Goal: Task Accomplishment & Management: Manage account settings

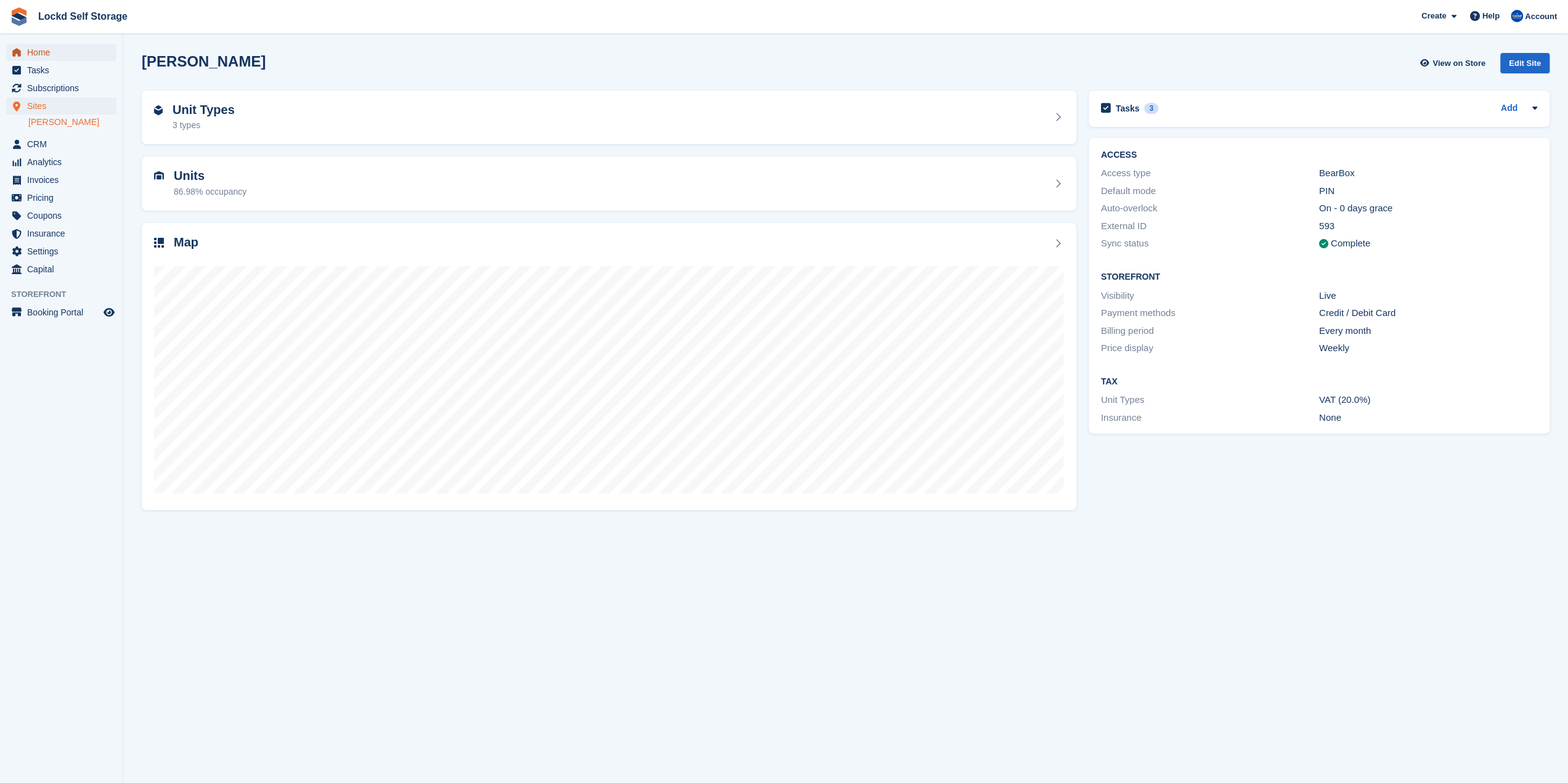
click at [89, 44] on span "Home" at bounding box center [64, 53] width 74 height 17
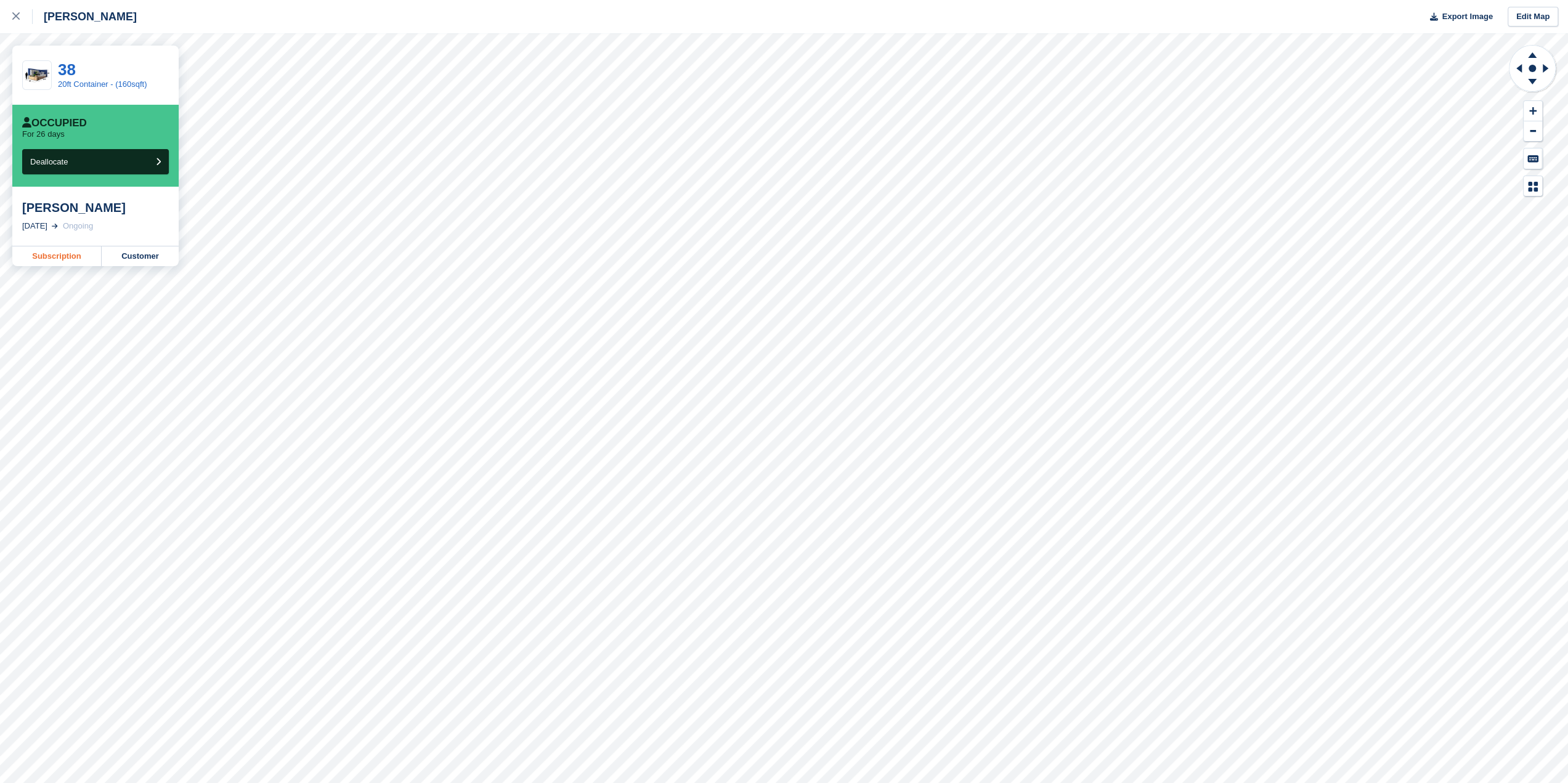
click at [89, 255] on link "Subscription" at bounding box center [57, 255] width 89 height 19
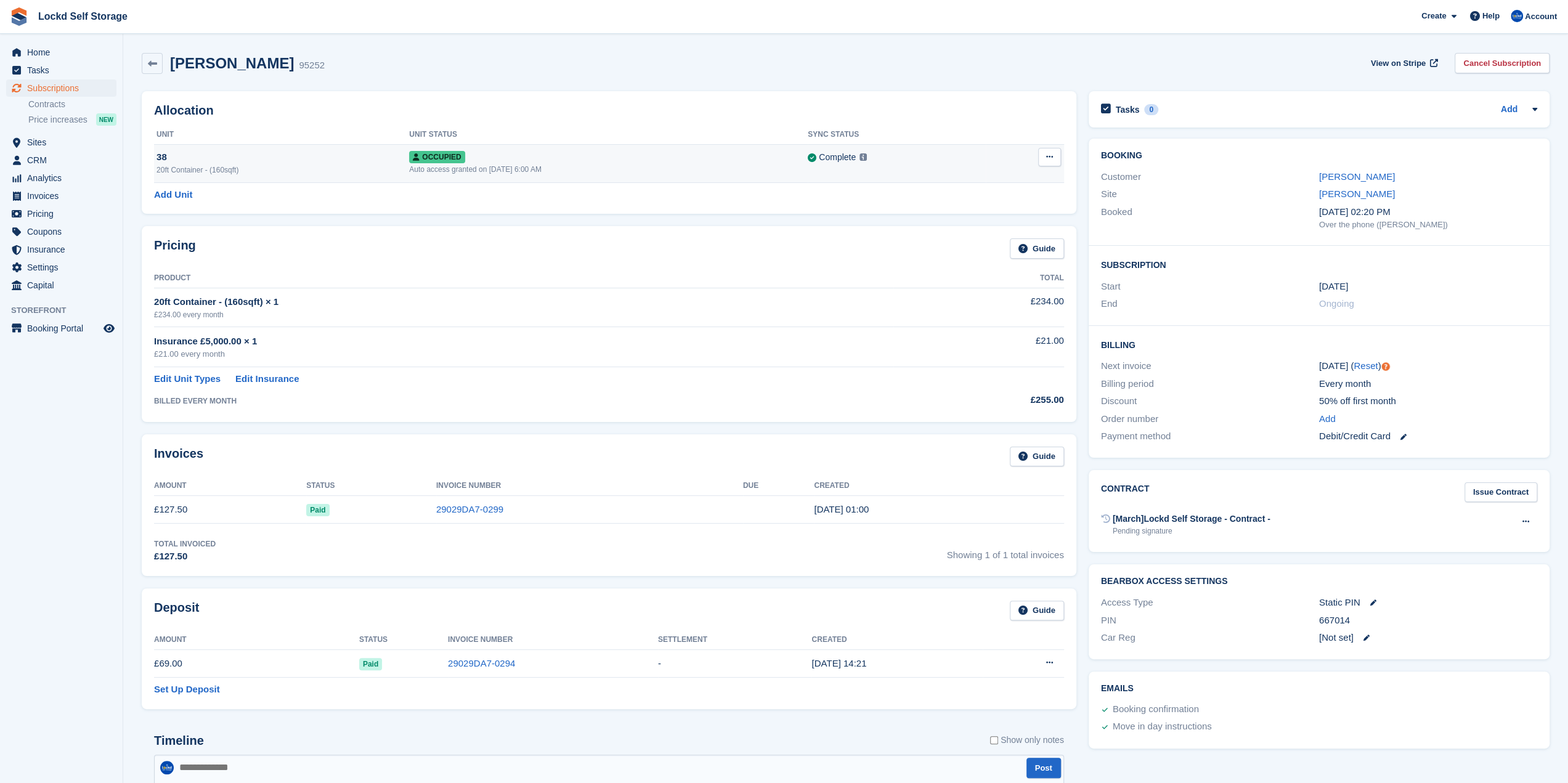
click at [1050, 155] on icon at bounding box center [1049, 157] width 6 height 8
click at [1487, 58] on link "Cancel Subscription" at bounding box center [1502, 63] width 95 height 20
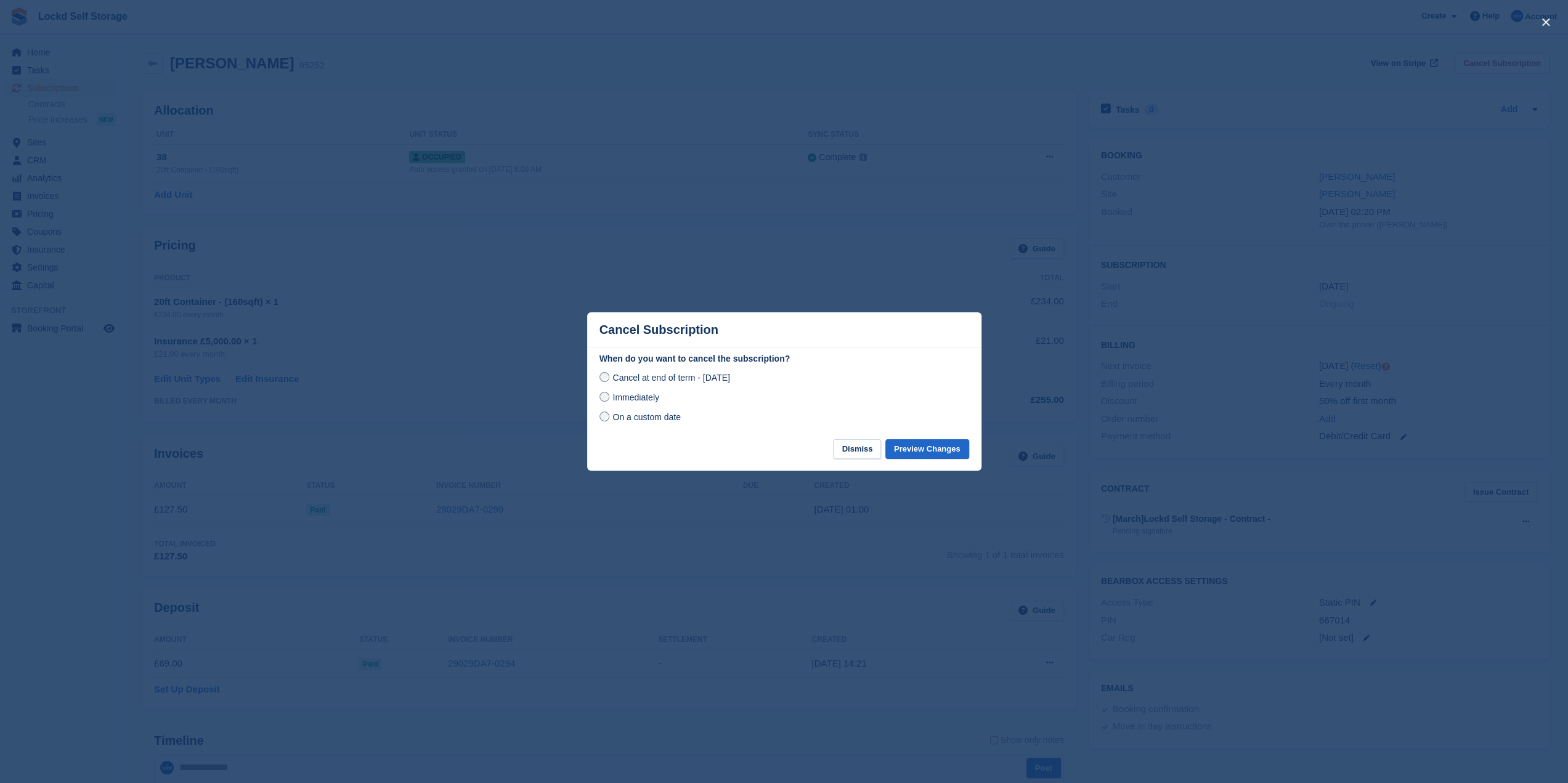
click at [641, 401] on span "Immediately" at bounding box center [636, 398] width 46 height 10
click at [929, 451] on button "Preview Changes" at bounding box center [927, 450] width 84 height 20
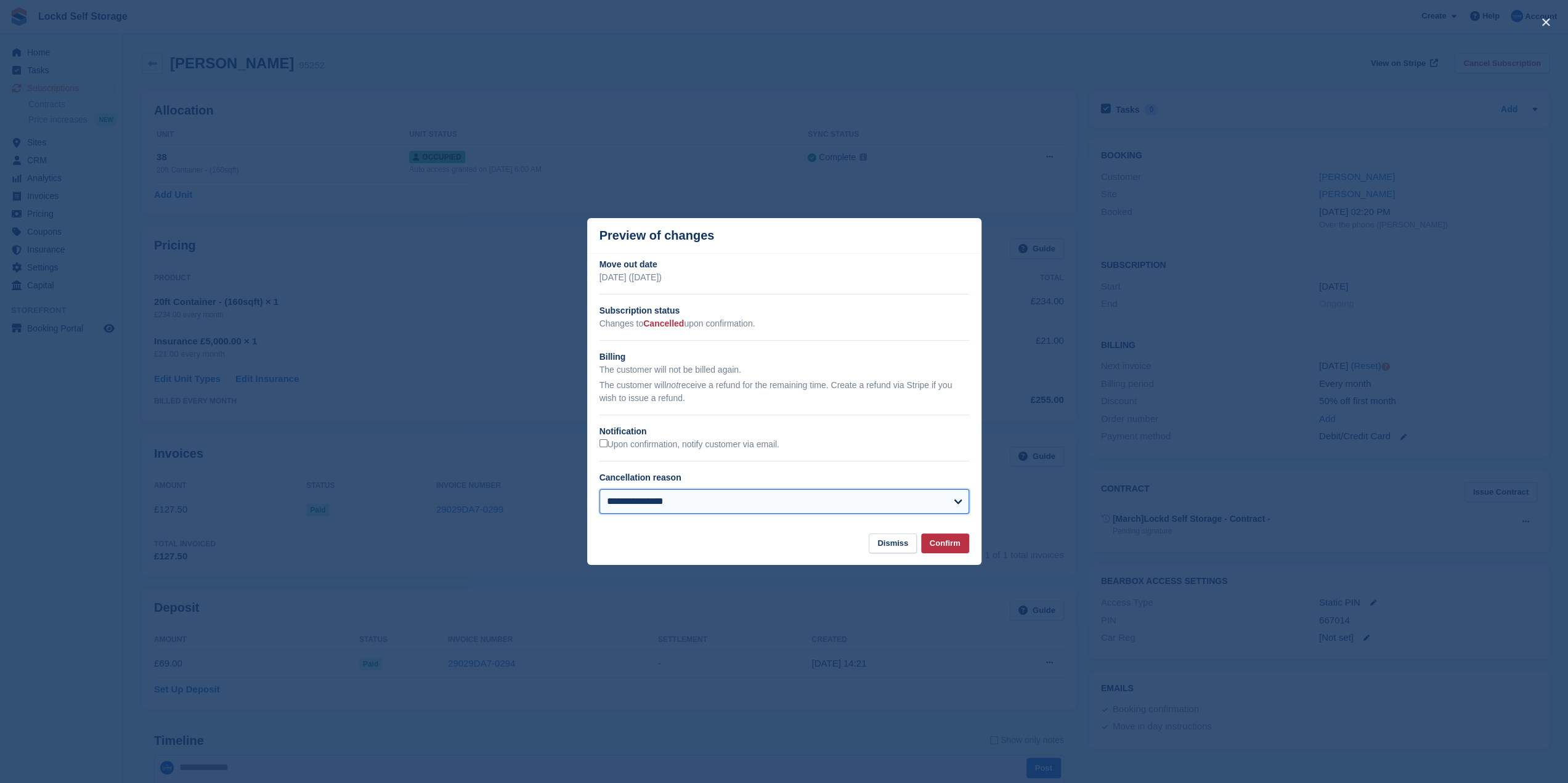
click at [750, 504] on select "**********" at bounding box center [784, 502] width 369 height 25
select select "**********"
click at [600, 490] on select "**********" at bounding box center [784, 502] width 369 height 25
click at [939, 544] on button "Confirm" at bounding box center [945, 543] width 48 height 20
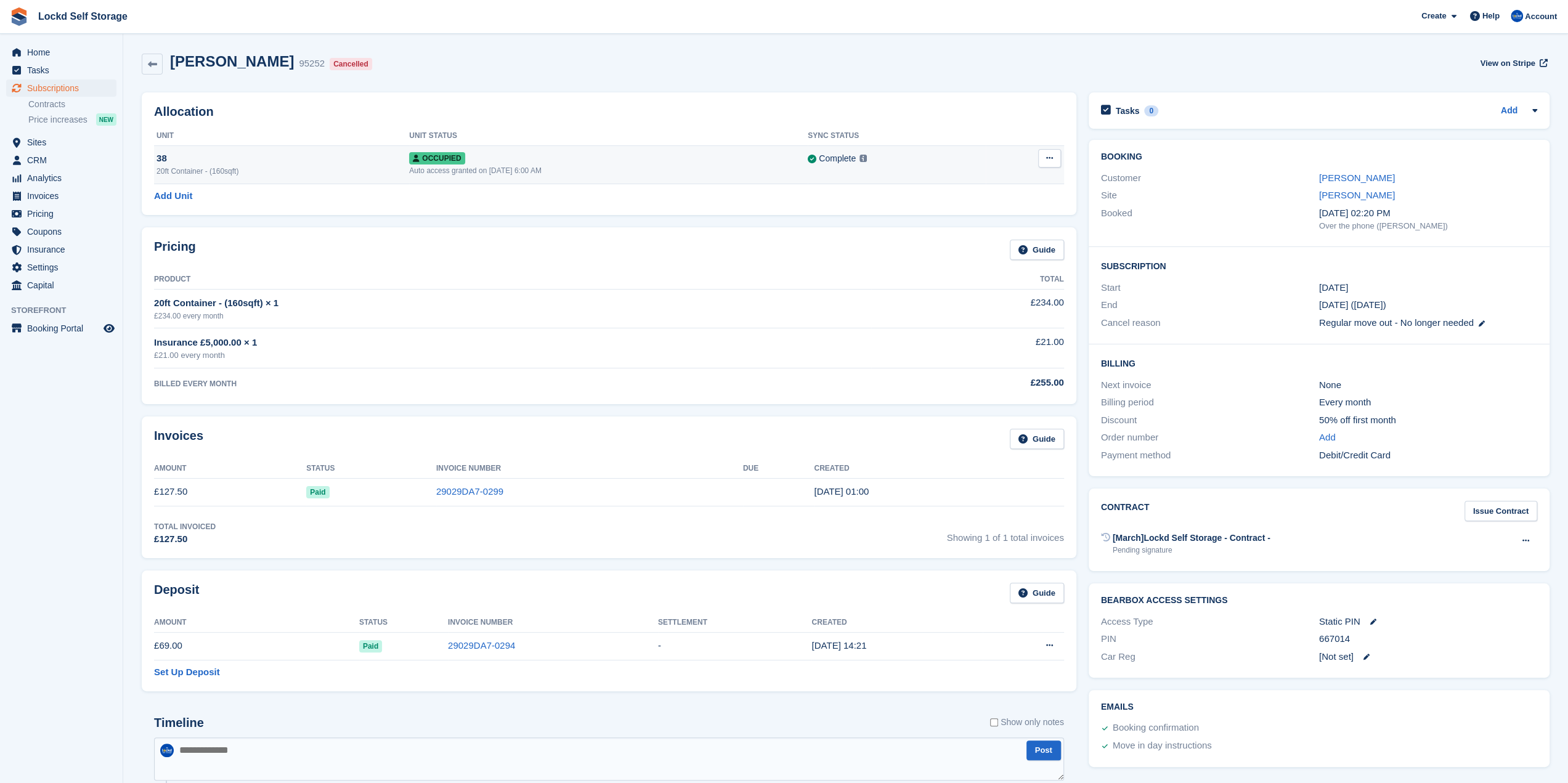
click at [1051, 162] on icon at bounding box center [1049, 157] width 6 height 8
click at [996, 201] on p "Deallocate" at bounding box center [1002, 209] width 108 height 16
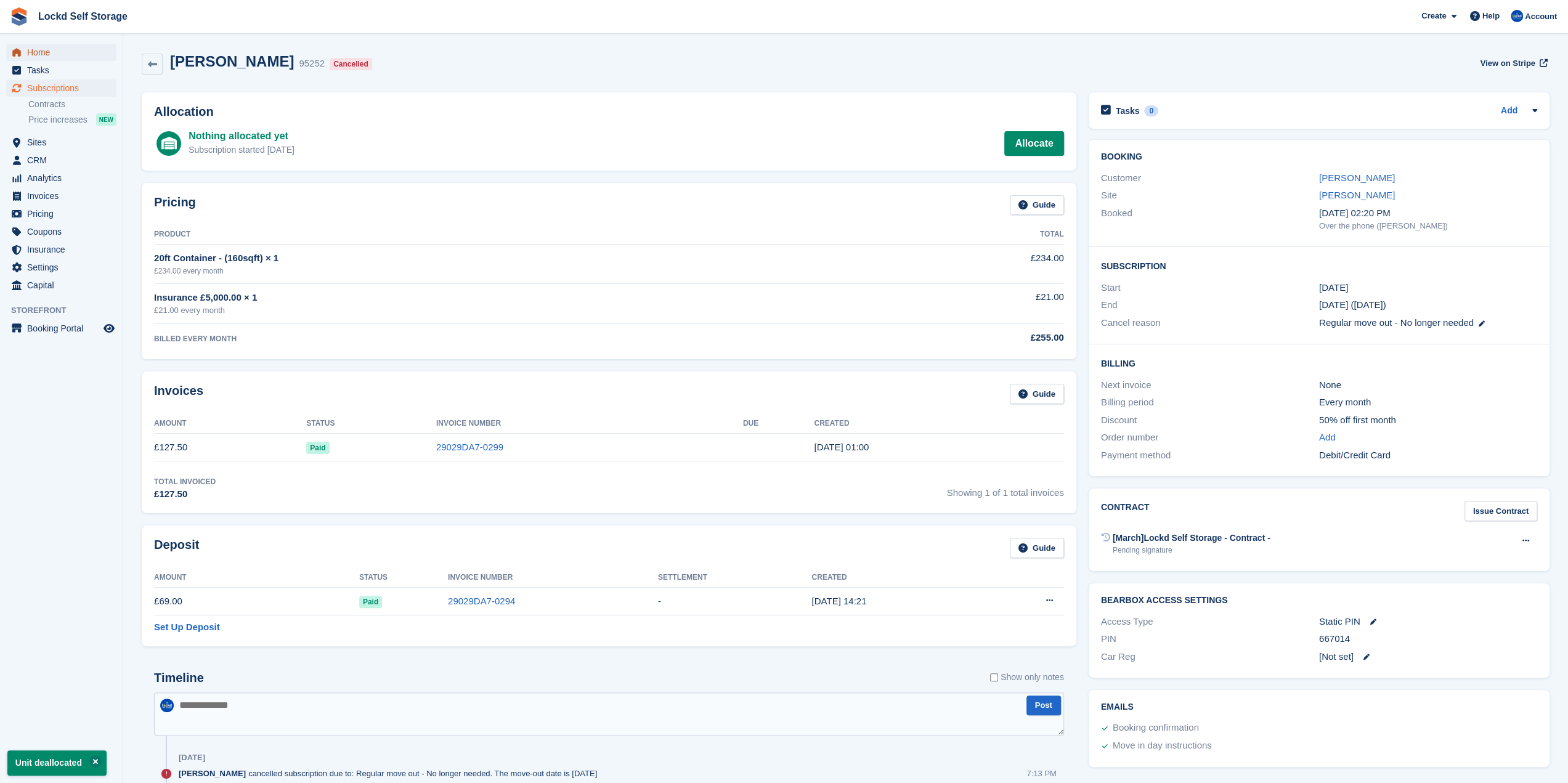
click at [51, 45] on span "Home" at bounding box center [64, 53] width 74 height 17
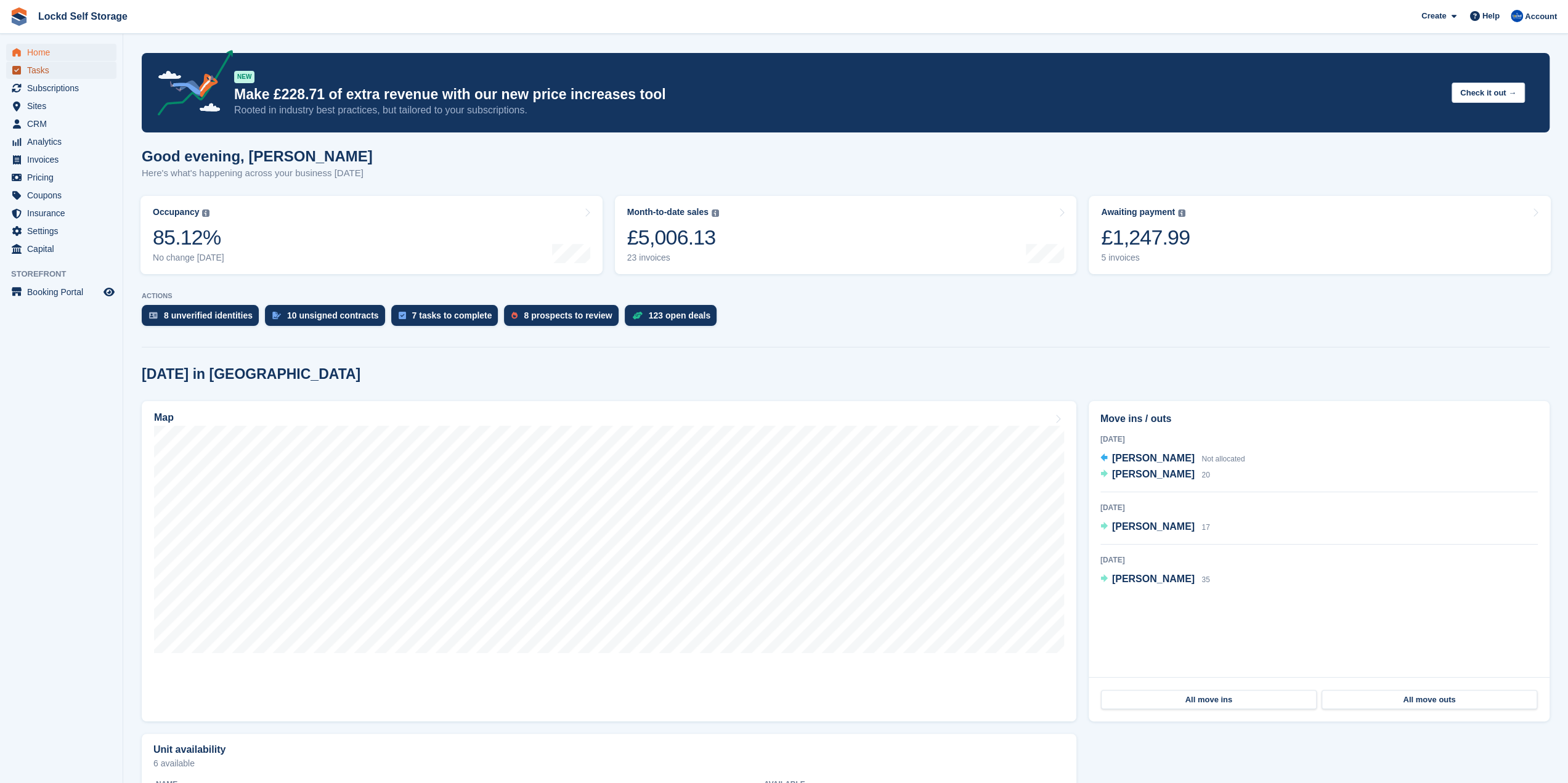
click at [59, 74] on span "Tasks" at bounding box center [64, 70] width 74 height 17
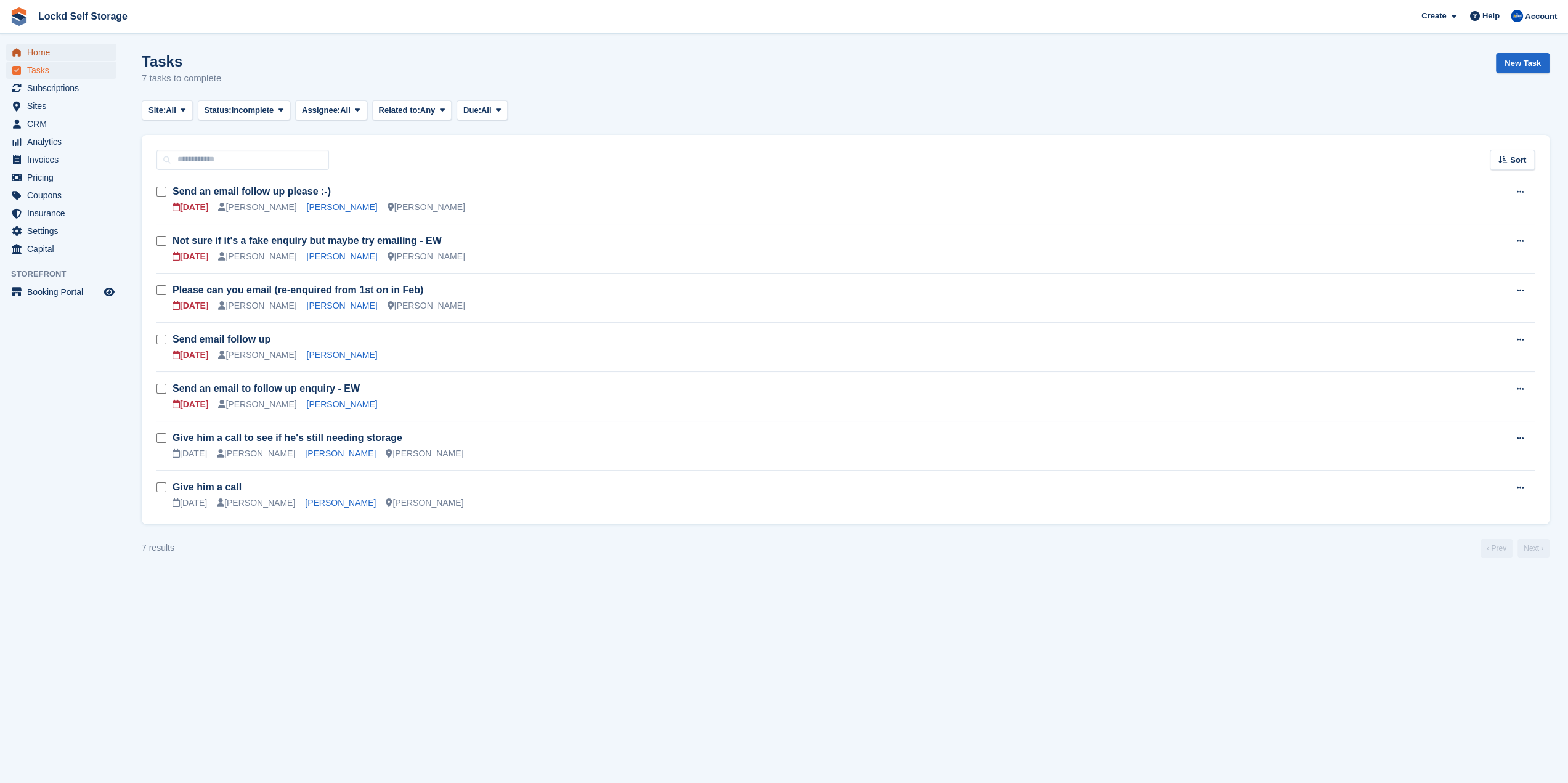
click at [54, 45] on span "Home" at bounding box center [64, 53] width 74 height 17
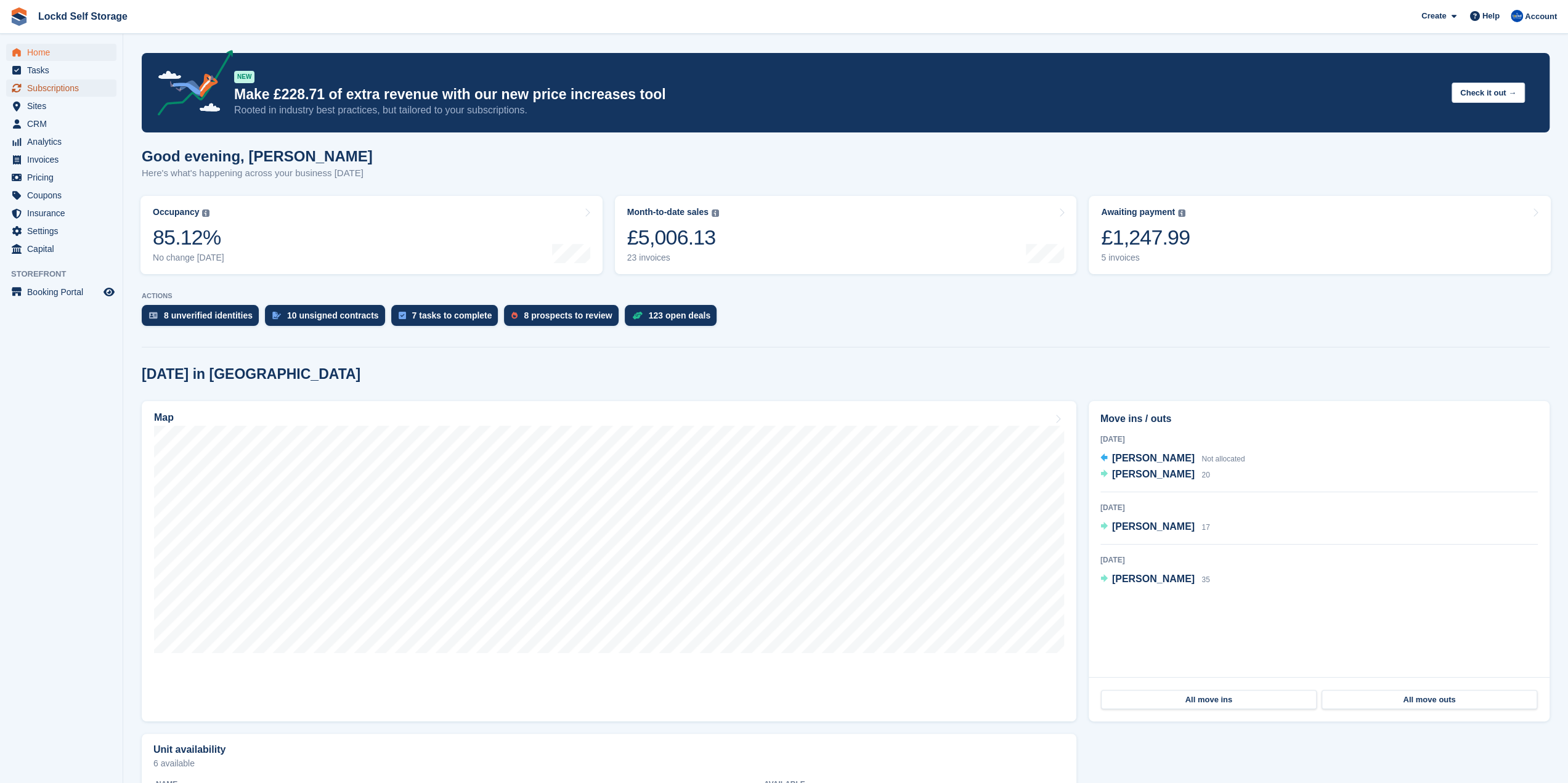
click at [85, 79] on span "Subscriptions" at bounding box center [64, 88] width 74 height 17
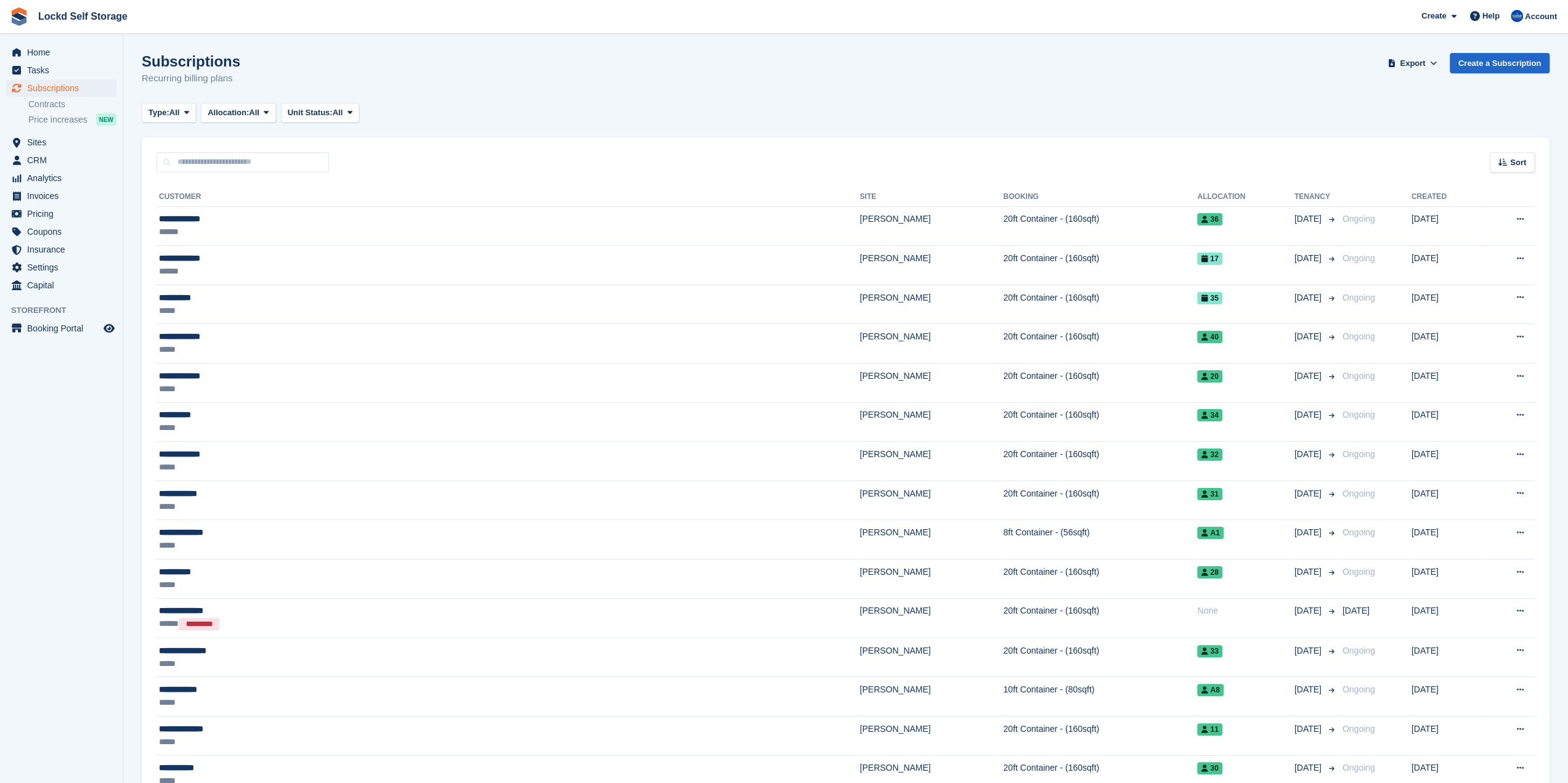
click at [1536, 161] on div "Sort Sort by Customer name Date created Move in date Move out date Created (old…" at bounding box center [845, 154] width 1408 height 35
click at [1514, 167] on span "Sort" at bounding box center [1518, 162] width 16 height 12
click at [1479, 240] on span "Move in date" at bounding box center [1460, 240] width 49 height 10
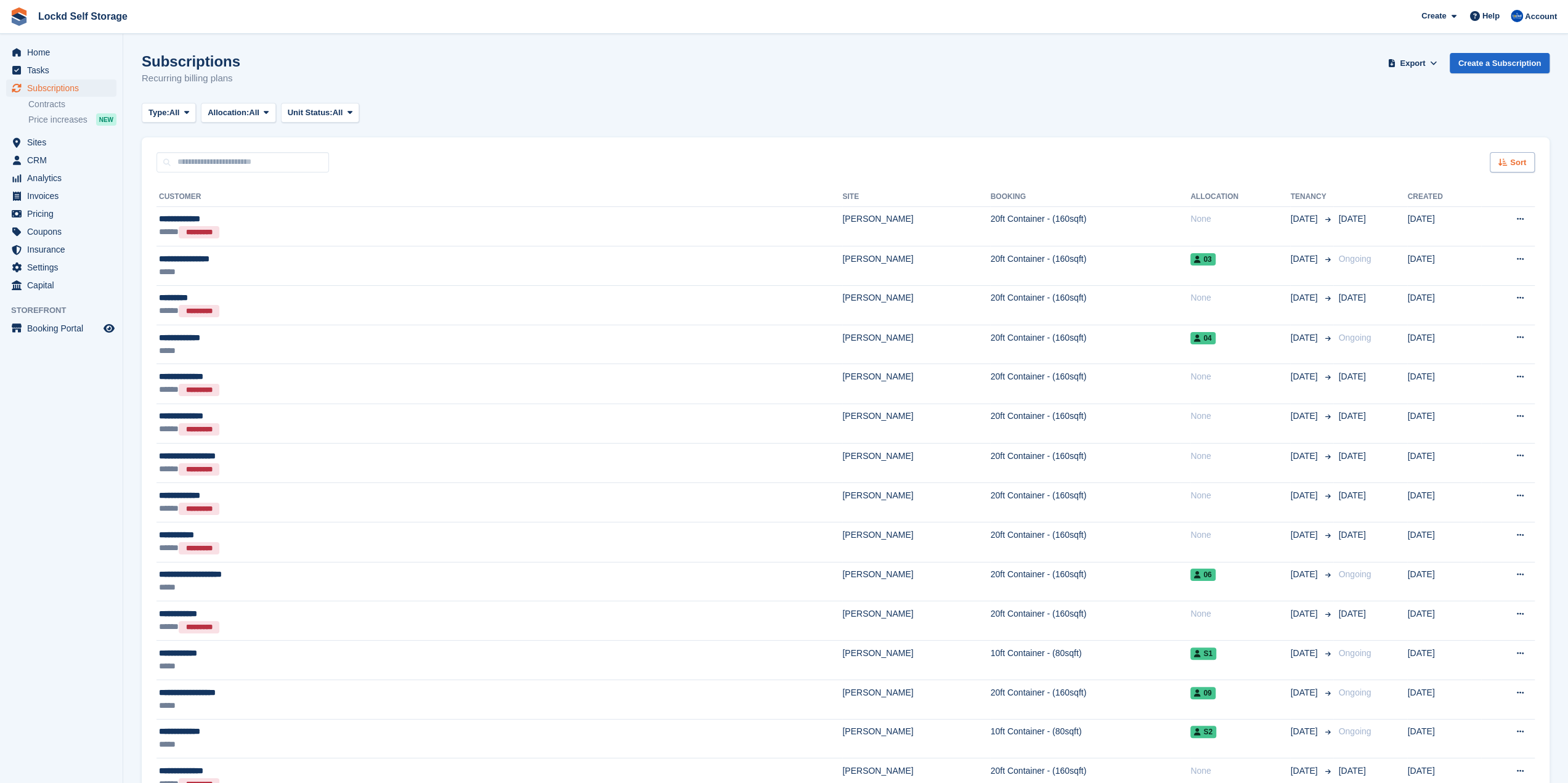
click at [1502, 160] on icon at bounding box center [1502, 162] width 9 height 8
click at [1450, 299] on div "Move in (oldest first) Move in (newest first)" at bounding box center [1477, 298] width 112 height 28
click at [1449, 309] on span "Move in (newest first)" at bounding box center [1478, 306] width 88 height 10
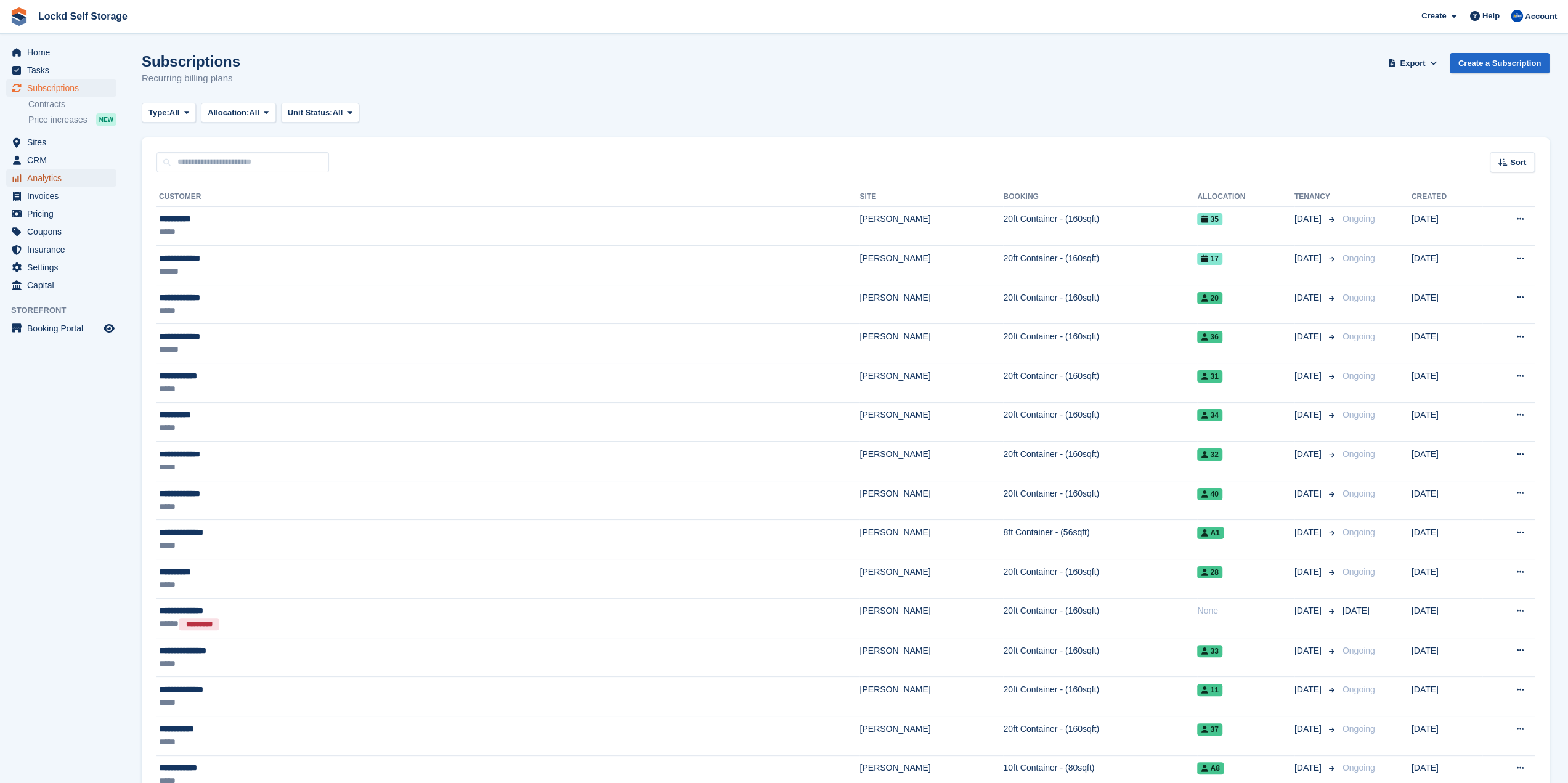
click at [65, 178] on span "Analytics" at bounding box center [64, 178] width 74 height 17
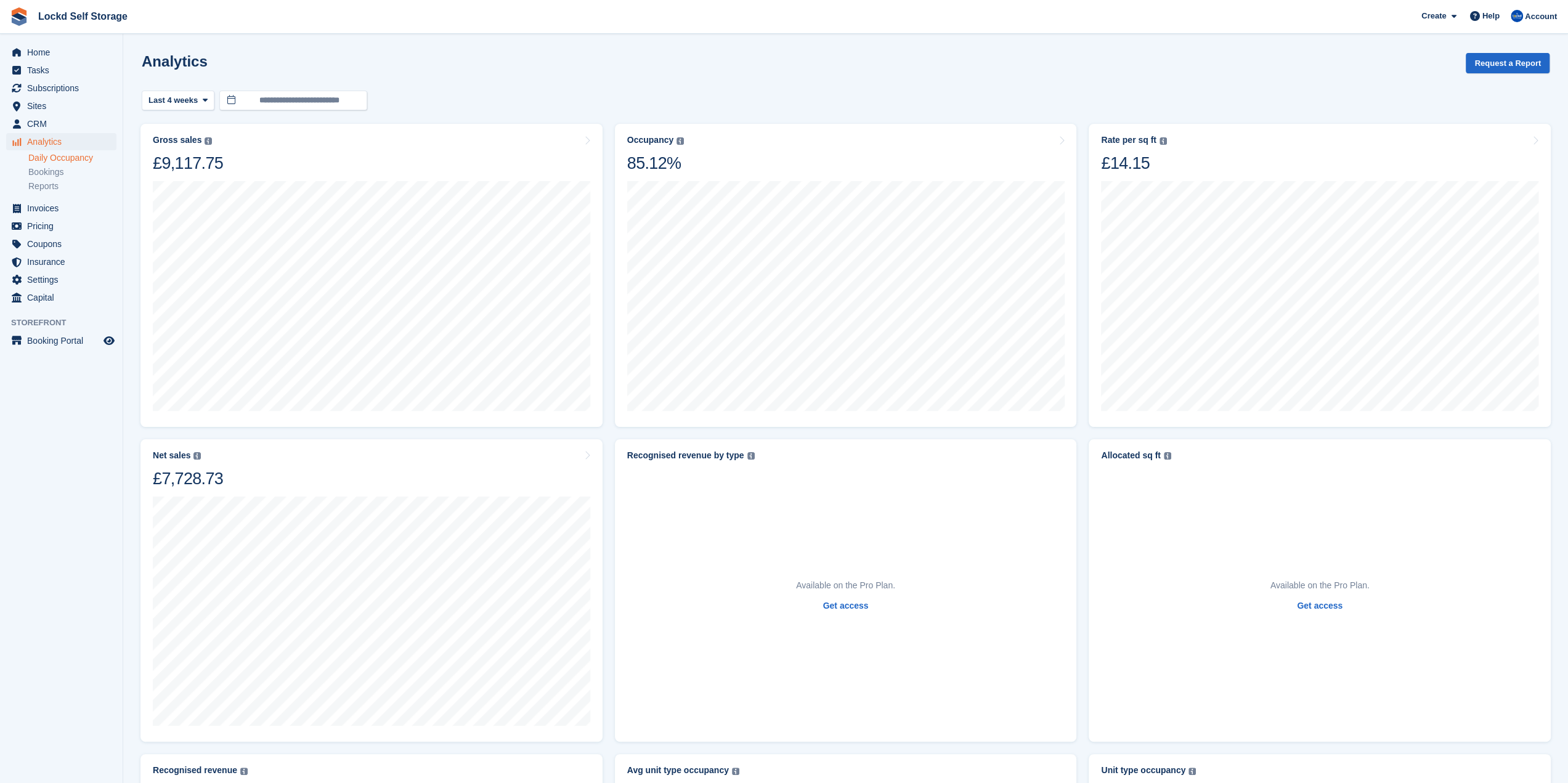
click at [47, 157] on link "Daily Occupancy" at bounding box center [72, 158] width 88 height 12
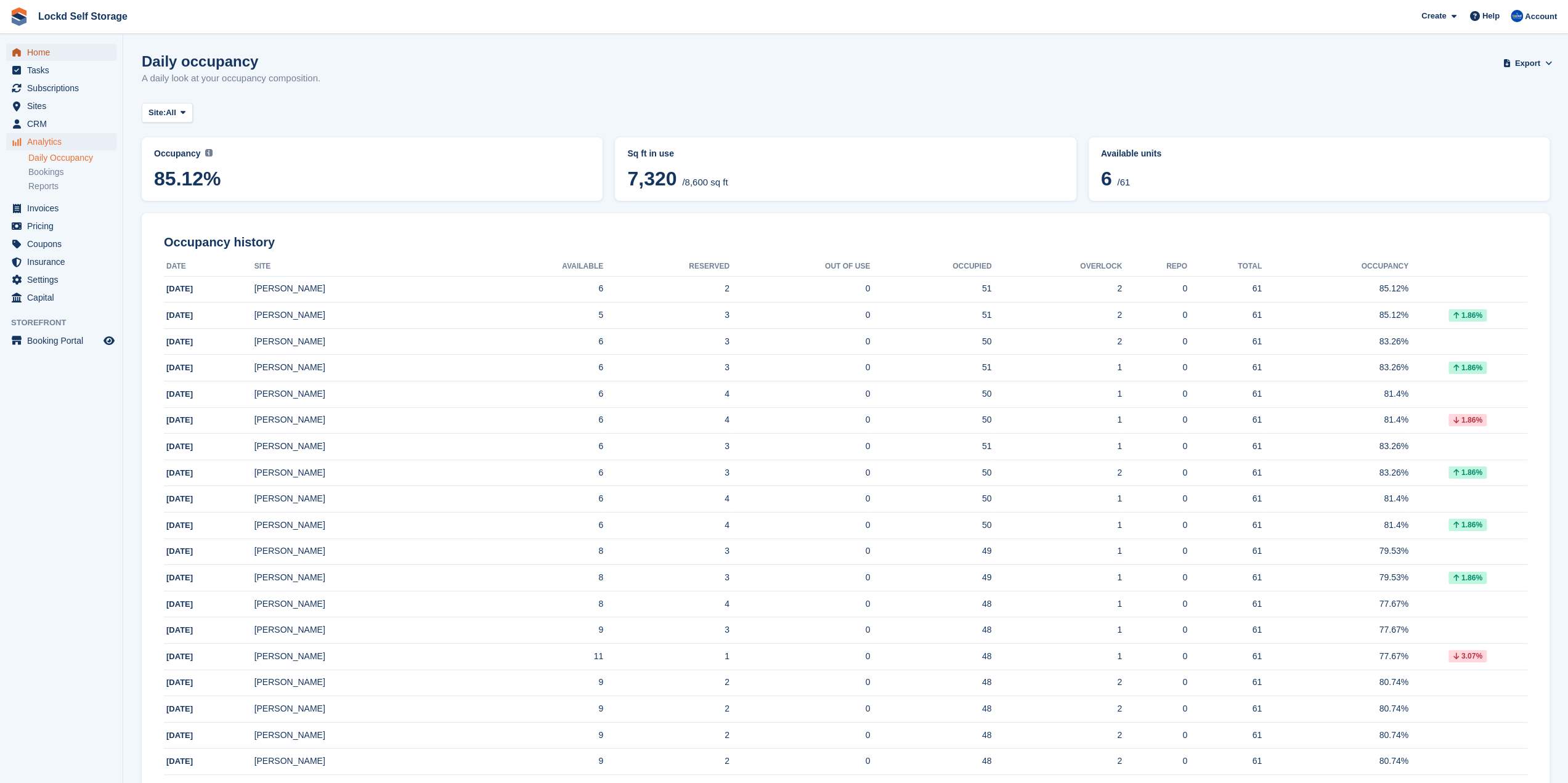
click at [63, 51] on span "Home" at bounding box center [64, 53] width 74 height 17
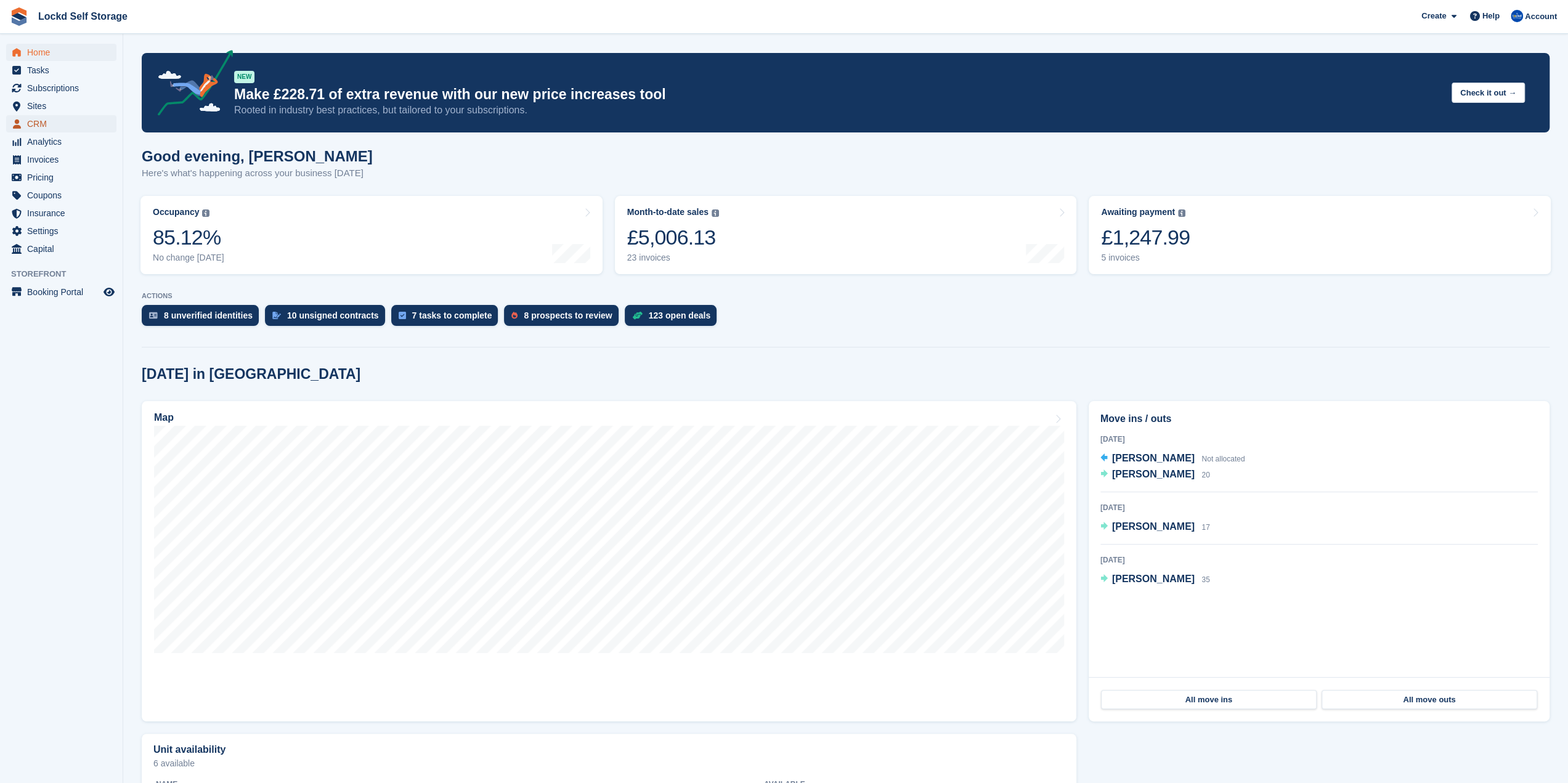
click at [68, 119] on span "CRM" at bounding box center [64, 124] width 74 height 17
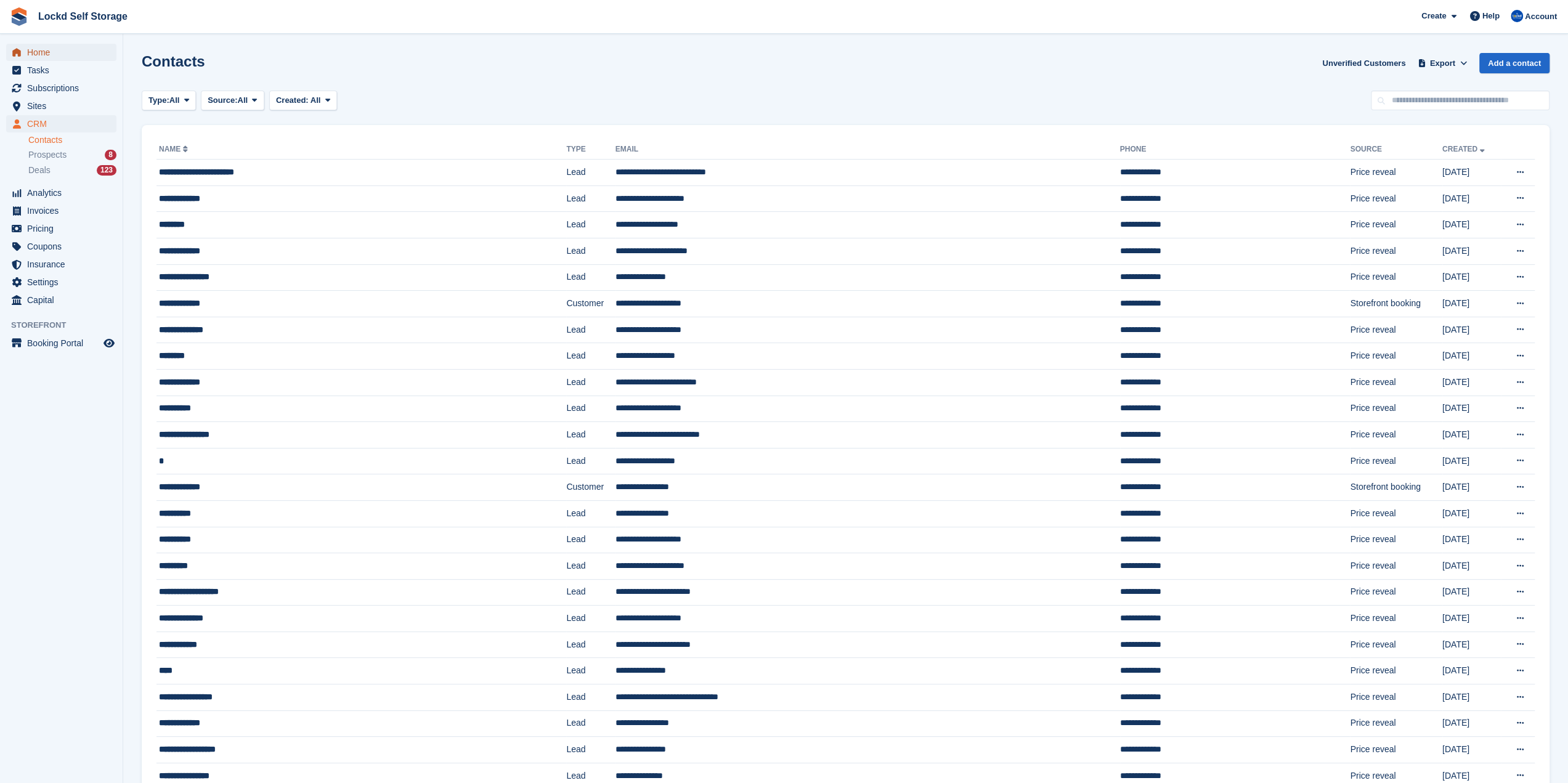
click at [45, 60] on span "Home" at bounding box center [64, 53] width 74 height 17
